Goal: Task Accomplishment & Management: Complete application form

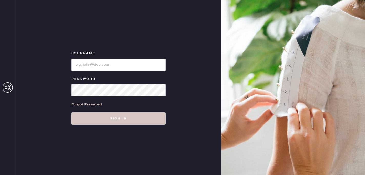
click at [121, 99] on div "Forgot Password" at bounding box center [118, 104] width 94 height 16
type input "reformationsouthcoastplaza"
click at [82, 124] on div "Username Password Forgot Password Sign in" at bounding box center [118, 87] width 206 height 175
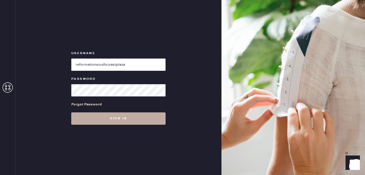
click at [92, 121] on button "Sign in" at bounding box center [118, 118] width 94 height 12
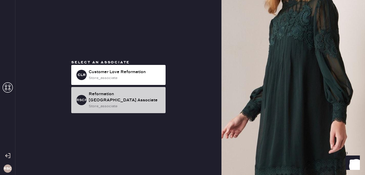
click at [125, 94] on div "Reformation [GEOGRAPHIC_DATA] Associate" at bounding box center [125, 97] width 73 height 12
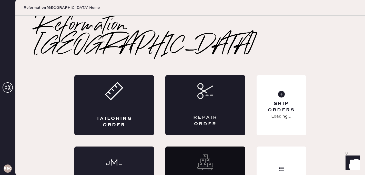
click at [212, 84] on div "Repair Order" at bounding box center [205, 105] width 80 height 60
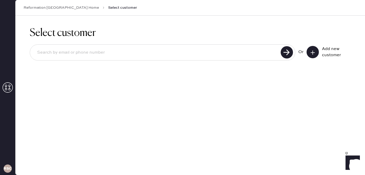
click at [310, 54] on button at bounding box center [313, 52] width 12 height 12
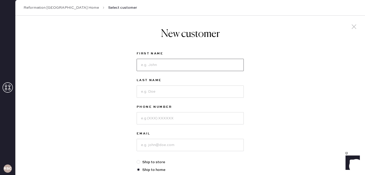
click at [176, 70] on input at bounding box center [190, 65] width 107 height 12
type input "[PERSON_NAME]"
type input "7148003846"
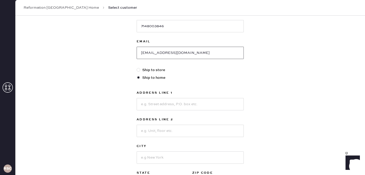
type input "[EMAIL_ADDRESS][DOMAIN_NAME]"
click at [151, 70] on label "Ship to store" at bounding box center [190, 70] width 107 height 6
click at [137, 67] on input "Ship to store" at bounding box center [137, 67] width 0 height 0
radio input "true"
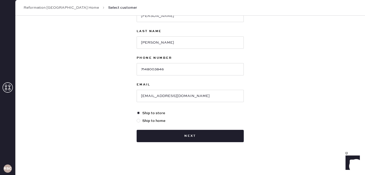
scroll to position [49, 0]
click at [158, 120] on label "Ship to home" at bounding box center [190, 121] width 107 height 6
click at [137, 118] on input "Ship to home" at bounding box center [137, 118] width 0 height 0
radio input "true"
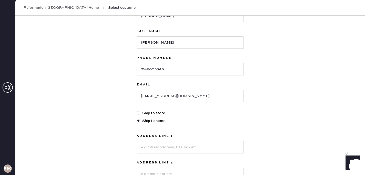
scroll to position [76, 0]
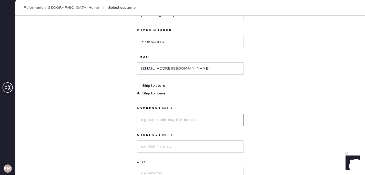
click at [166, 115] on input at bounding box center [190, 120] width 107 height 12
type input "[STREET_ADDRESS]"
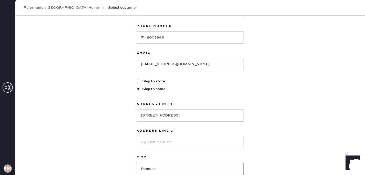
type input "Pomona"
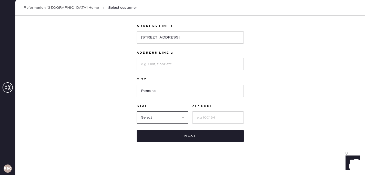
select select "CA"
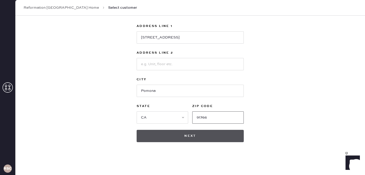
type input "91766"
click at [230, 138] on button "Next" at bounding box center [190, 136] width 107 height 12
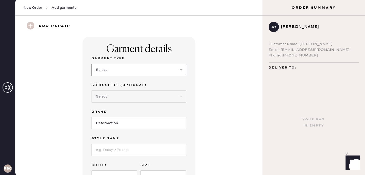
click at [170, 71] on select "Select Basic Skirt Jeans Leggings Pants Shorts Basic Sleeved Dress Basic Sleeve…" at bounding box center [139, 70] width 95 height 12
select select "2"
click at [92, 64] on select "Select Basic Skirt Jeans Leggings Pants Shorts Basic Sleeved Dress Basic Sleeve…" at bounding box center [139, 70] width 95 height 12
click at [142, 125] on input "Reformation" at bounding box center [139, 123] width 95 height 12
click at [132, 148] on input at bounding box center [139, 150] width 95 height 12
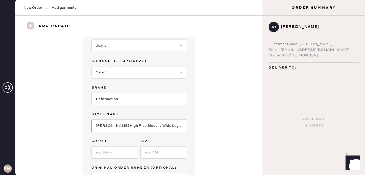
scroll to position [25, 0]
type input "[PERSON_NAME] High Rise Slouchy Wide Leg Jeans"
click at [113, 152] on input at bounding box center [115, 152] width 46 height 12
type input "Dark Wash"
click at [156, 151] on input at bounding box center [164, 152] width 46 height 12
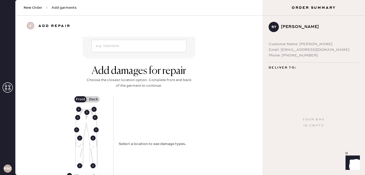
scroll to position [158, 0]
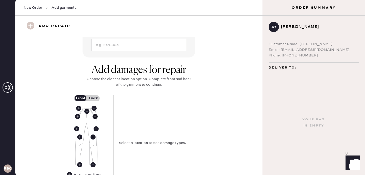
type input "26"
click at [95, 116] on use at bounding box center [95, 116] width 5 height 5
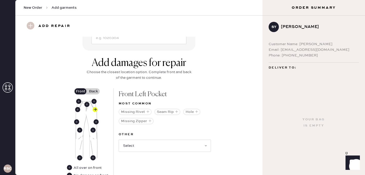
scroll to position [166, 0]
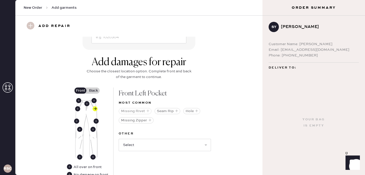
click at [134, 111] on button "Missing Rivet" at bounding box center [135, 111] width 33 height 6
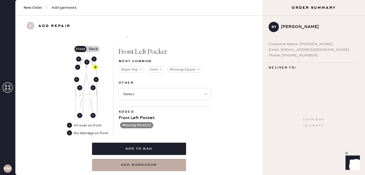
scroll to position [211, 0]
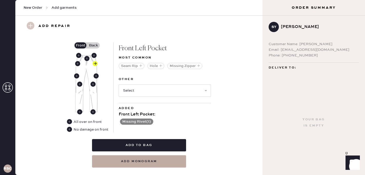
click at [93, 44] on label "Back" at bounding box center [93, 45] width 13 height 6
click at [93, 45] on input "Back" at bounding box center [93, 45] width 0 height 0
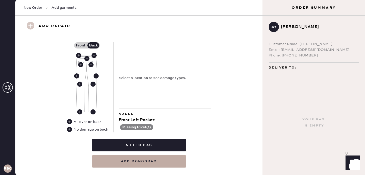
click at [85, 130] on div "No damage on back" at bounding box center [91, 130] width 35 height 6
click at [71, 127] on use at bounding box center [69, 129] width 5 height 5
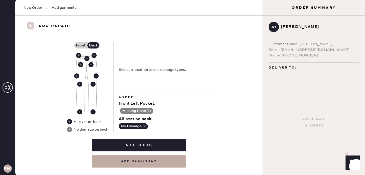
scroll to position [222, 0]
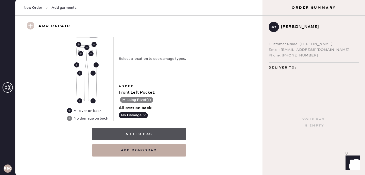
click at [148, 136] on button "Add to bag" at bounding box center [139, 134] width 94 height 12
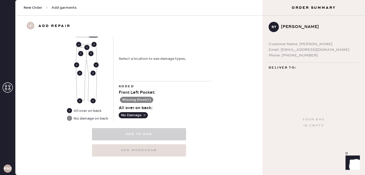
select select
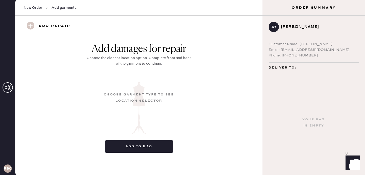
scroll to position [53, 0]
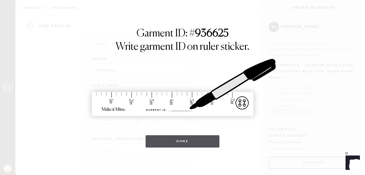
click at [189, 144] on button "Done" at bounding box center [183, 141] width 74 height 12
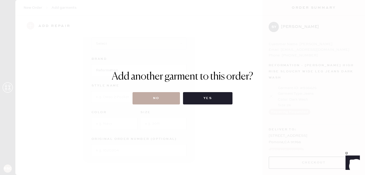
click at [146, 102] on button "No" at bounding box center [156, 98] width 47 height 12
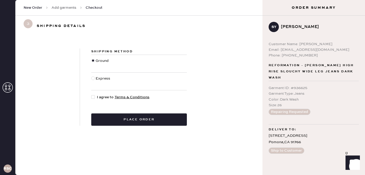
click at [93, 98] on div at bounding box center [93, 97] width 4 height 4
click at [92, 95] on input "I agree to Terms & Conditions" at bounding box center [91, 94] width 0 height 0
checkbox input "true"
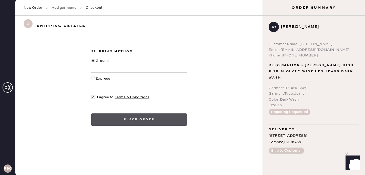
click at [122, 117] on button "Place order" at bounding box center [139, 119] width 96 height 12
